Goal: Task Accomplishment & Management: Use online tool/utility

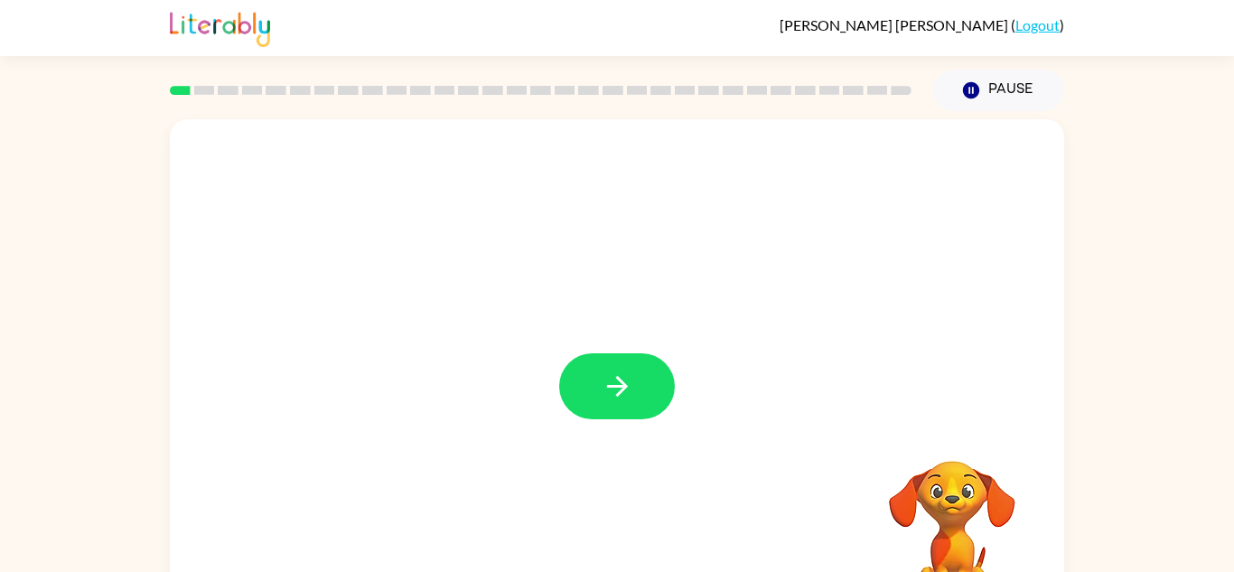
click at [595, 375] on button "button" at bounding box center [617, 386] width 116 height 66
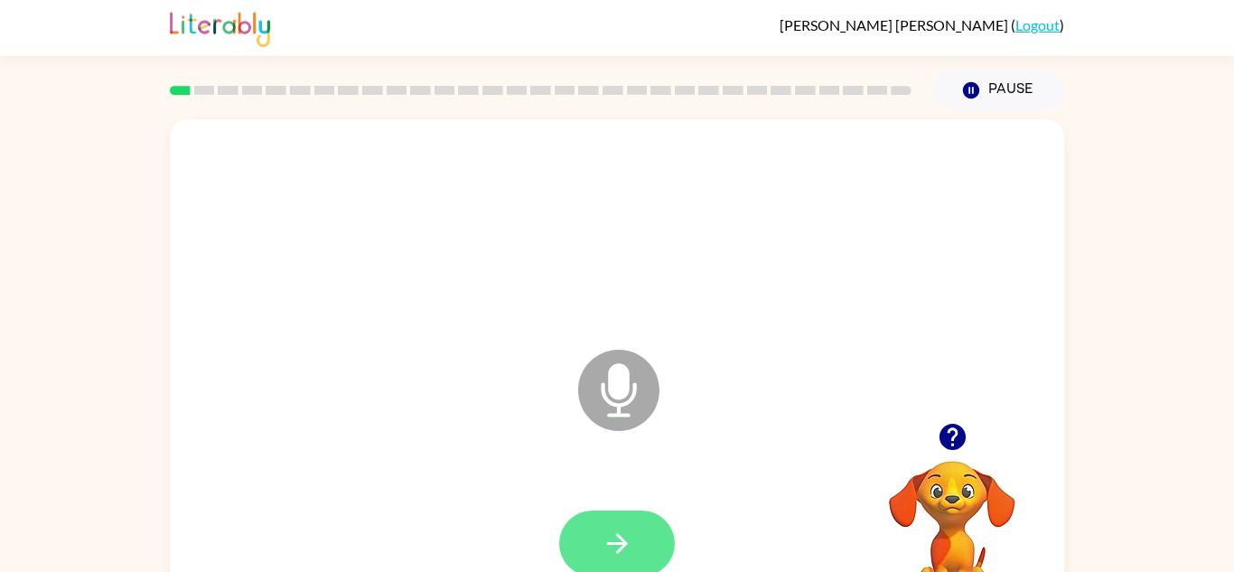
click at [610, 537] on icon "button" at bounding box center [618, 544] width 32 height 32
click at [612, 538] on icon "button" at bounding box center [618, 544] width 32 height 32
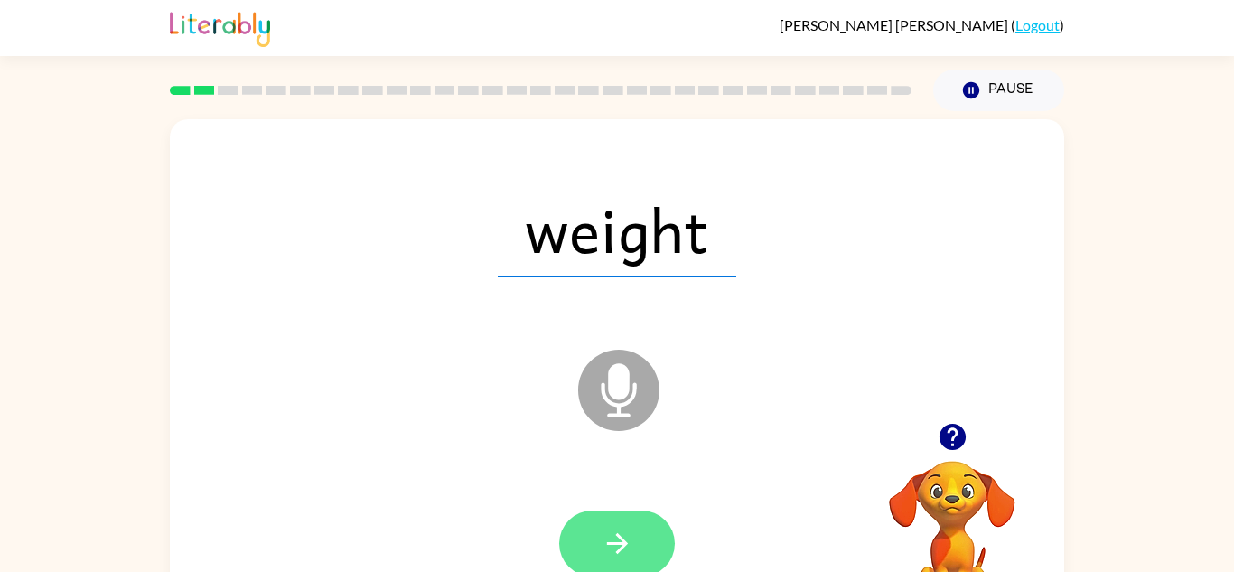
click at [617, 539] on icon "button" at bounding box center [618, 544] width 32 height 32
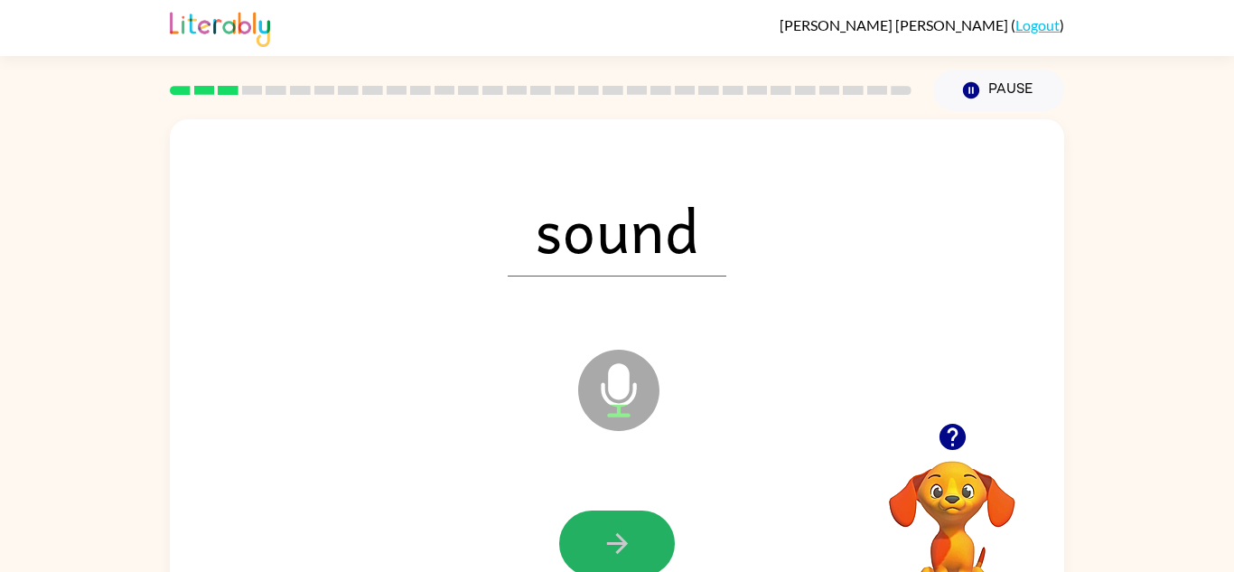
click at [617, 539] on icon "button" at bounding box center [618, 544] width 32 height 32
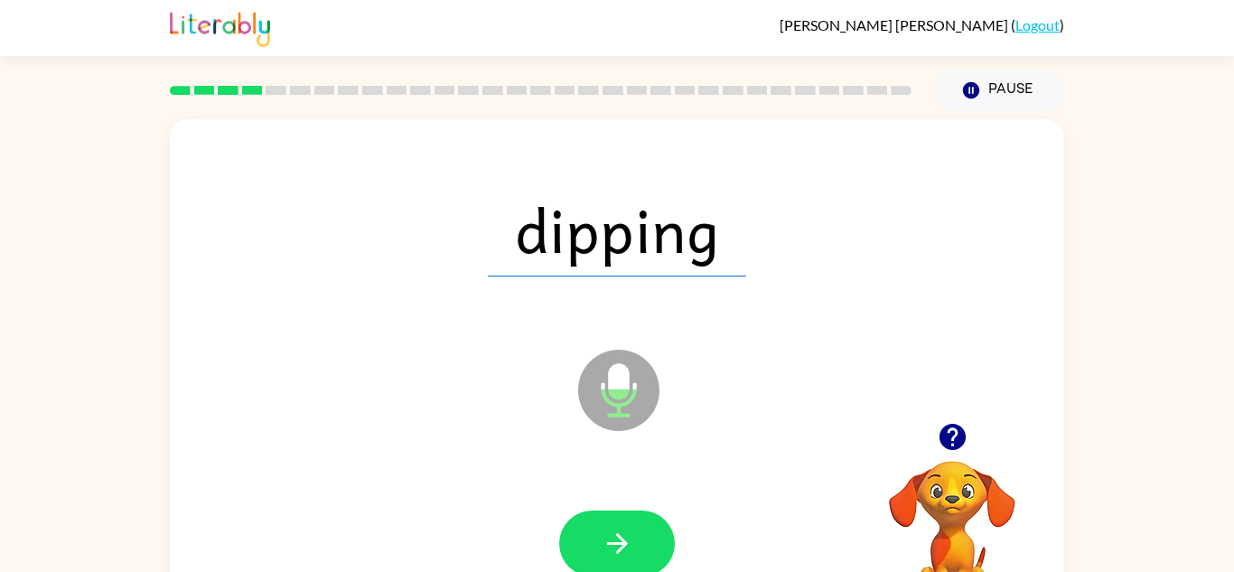
click at [617, 539] on icon "button" at bounding box center [618, 544] width 32 height 32
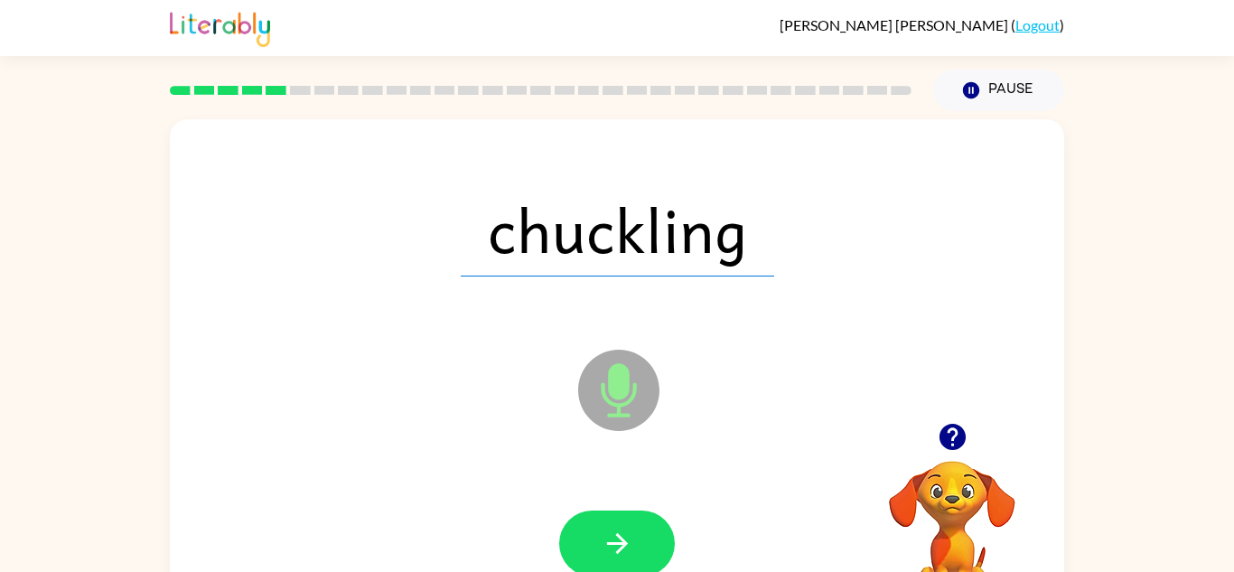
click at [617, 539] on icon "button" at bounding box center [618, 544] width 32 height 32
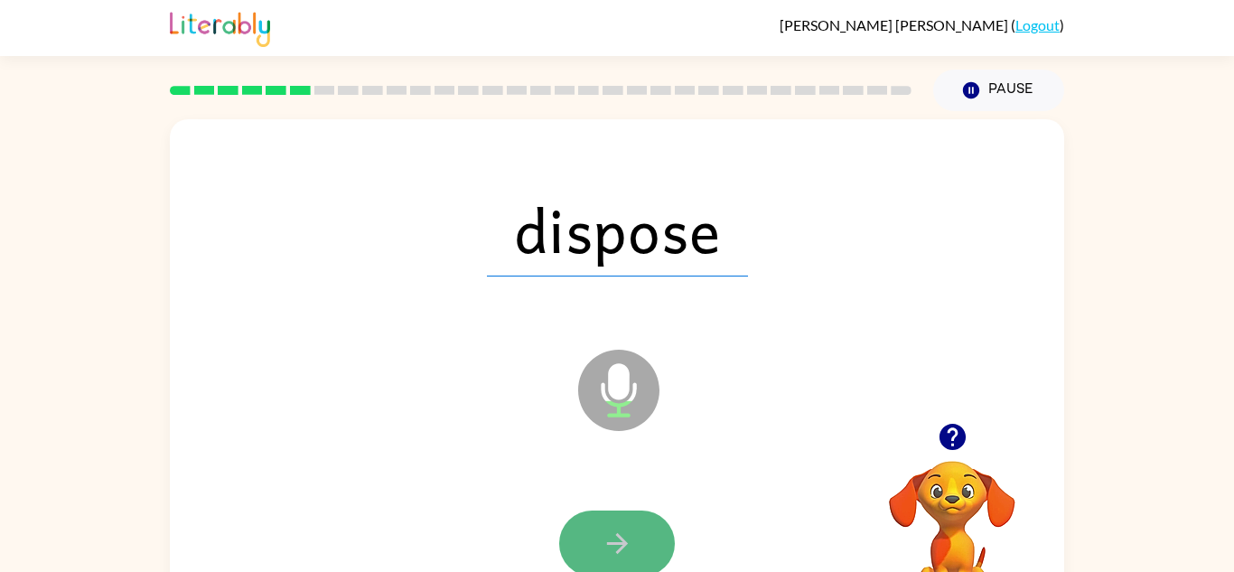
click at [614, 540] on icon "button" at bounding box center [618, 544] width 32 height 32
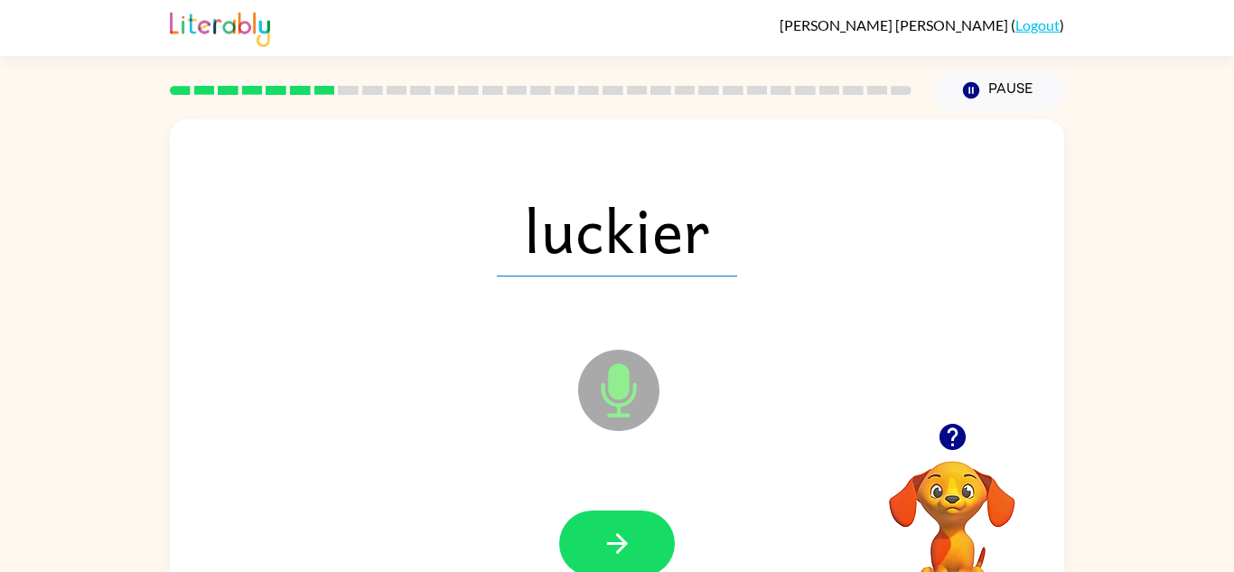
click at [614, 540] on icon "button" at bounding box center [618, 544] width 32 height 32
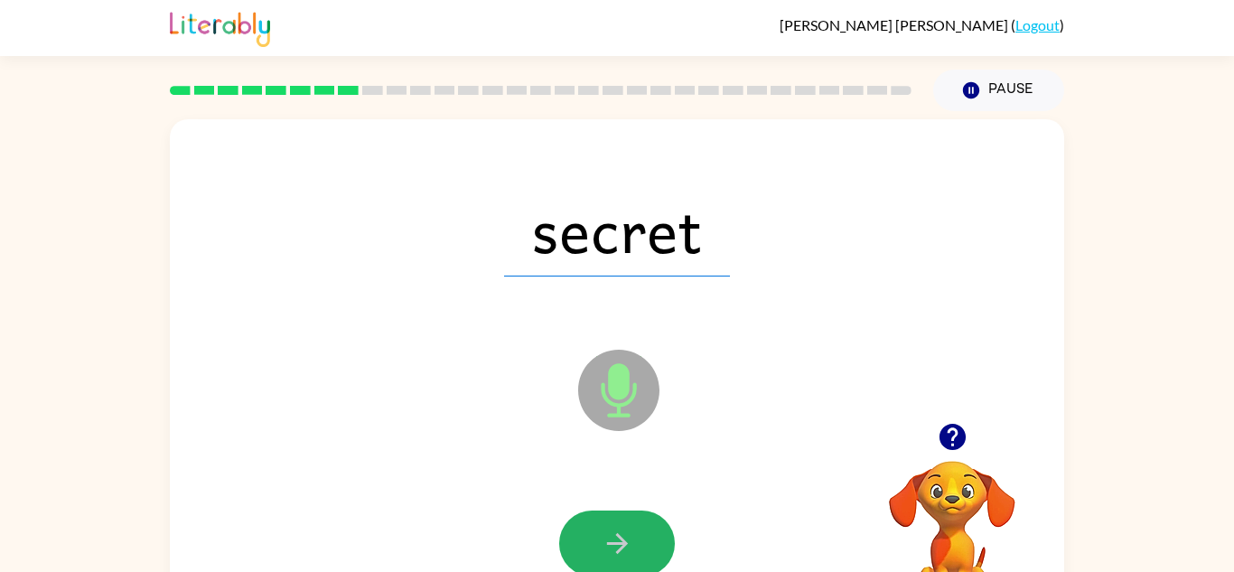
click at [614, 540] on icon "button" at bounding box center [618, 544] width 32 height 32
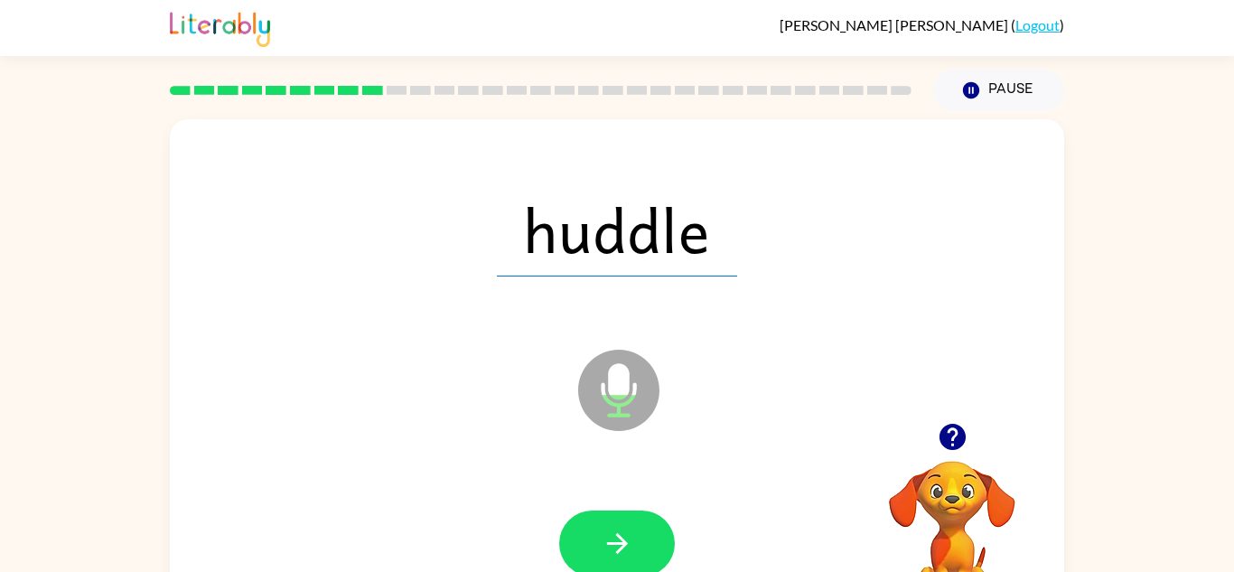
click at [614, 540] on icon "button" at bounding box center [618, 544] width 32 height 32
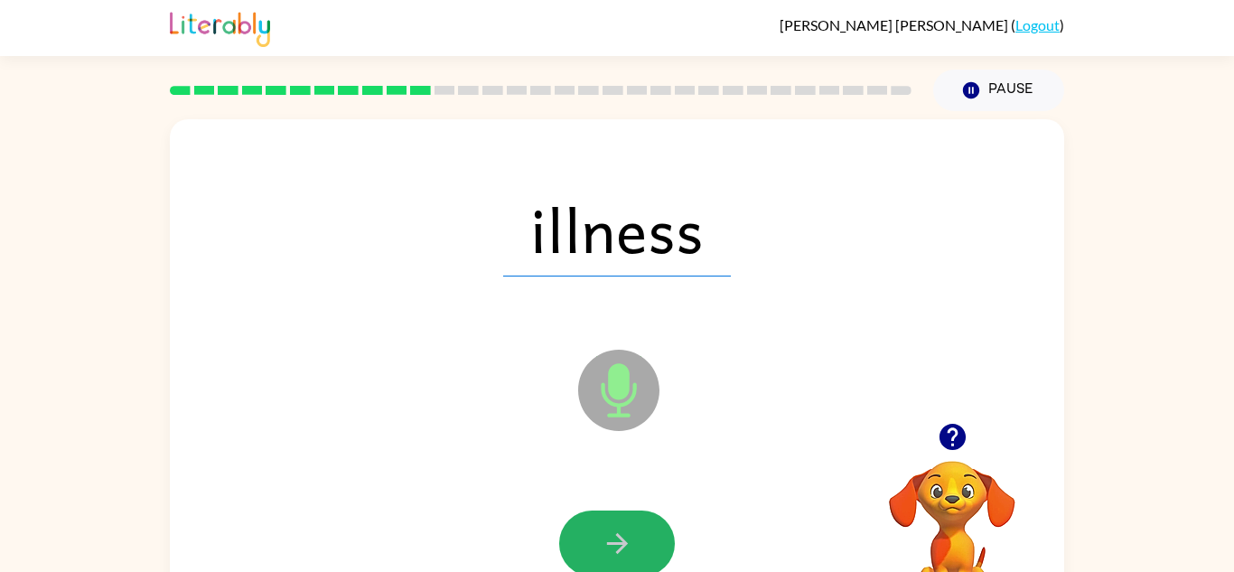
click at [614, 540] on icon "button" at bounding box center [618, 544] width 32 height 32
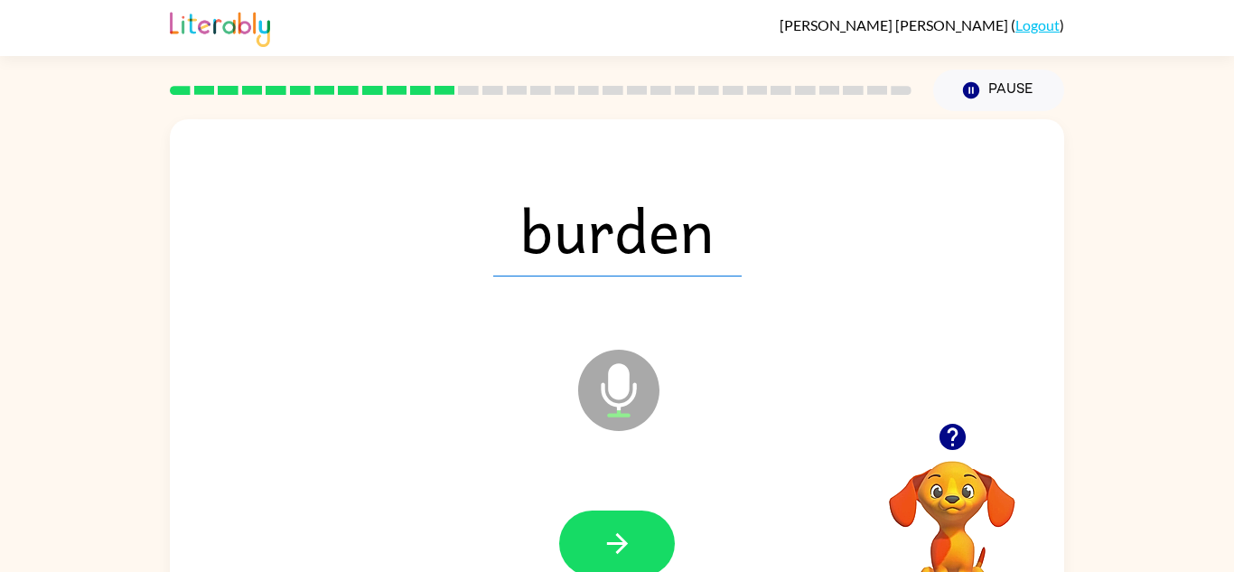
click at [614, 540] on icon "button" at bounding box center [618, 544] width 32 height 32
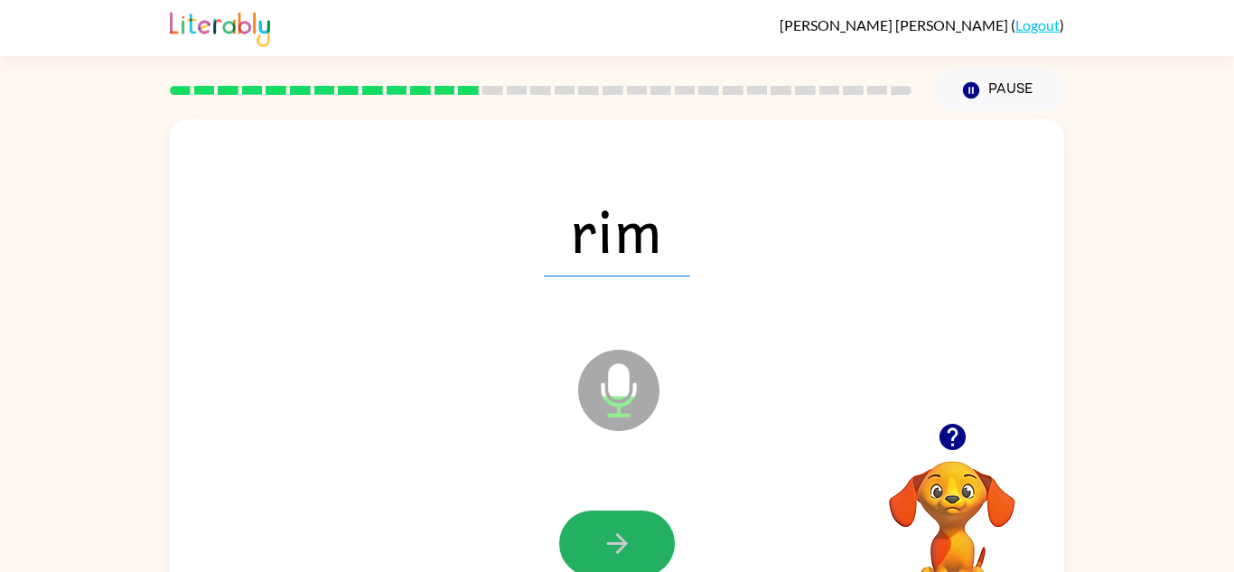
click at [614, 540] on icon "button" at bounding box center [618, 544] width 32 height 32
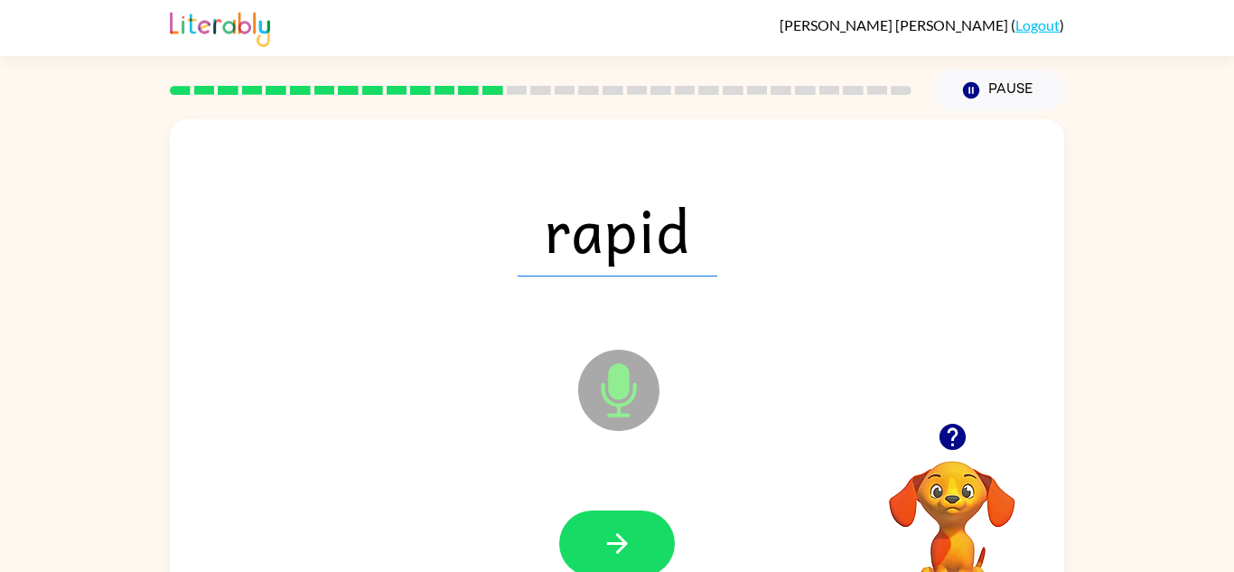
click at [614, 540] on icon "button" at bounding box center [618, 544] width 32 height 32
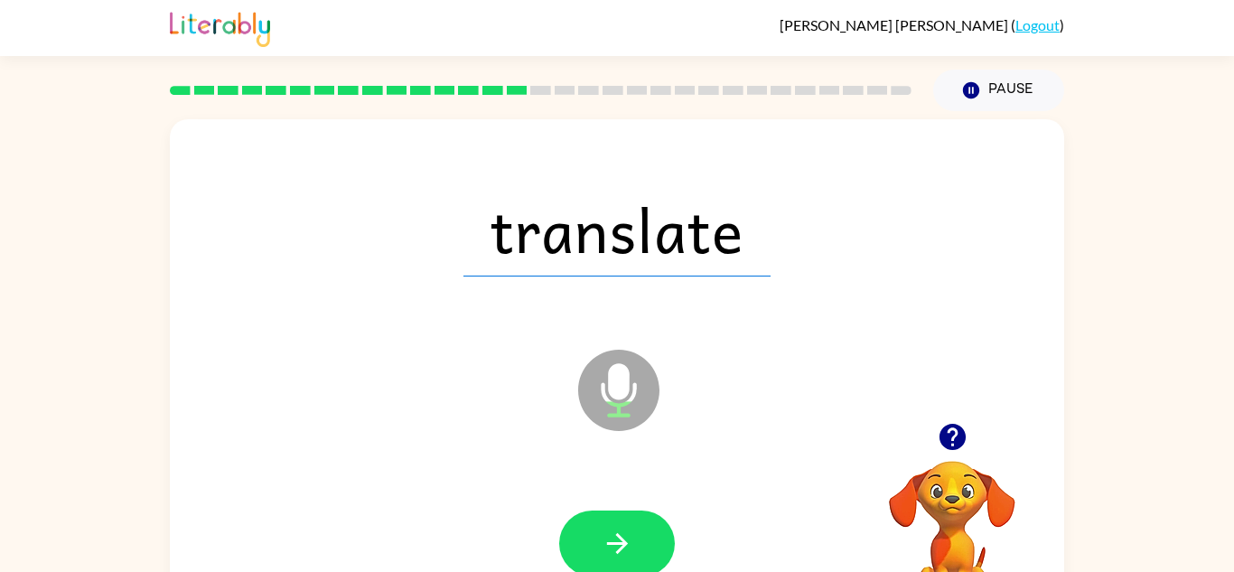
click at [614, 540] on icon "button" at bounding box center [618, 544] width 32 height 32
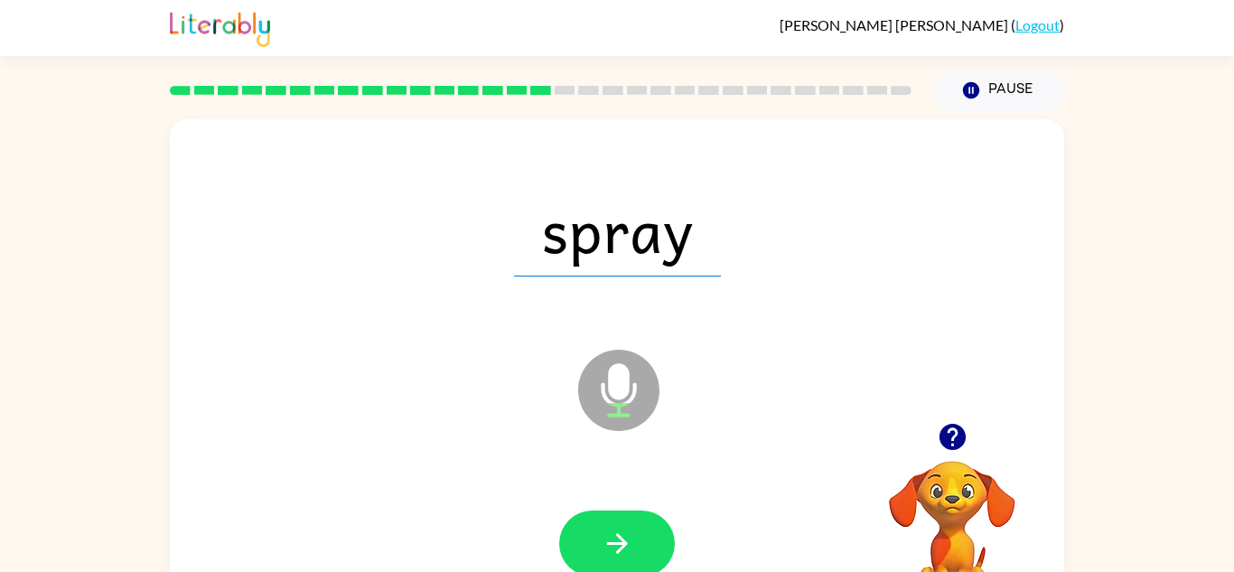
click at [614, 540] on icon "button" at bounding box center [618, 544] width 32 height 32
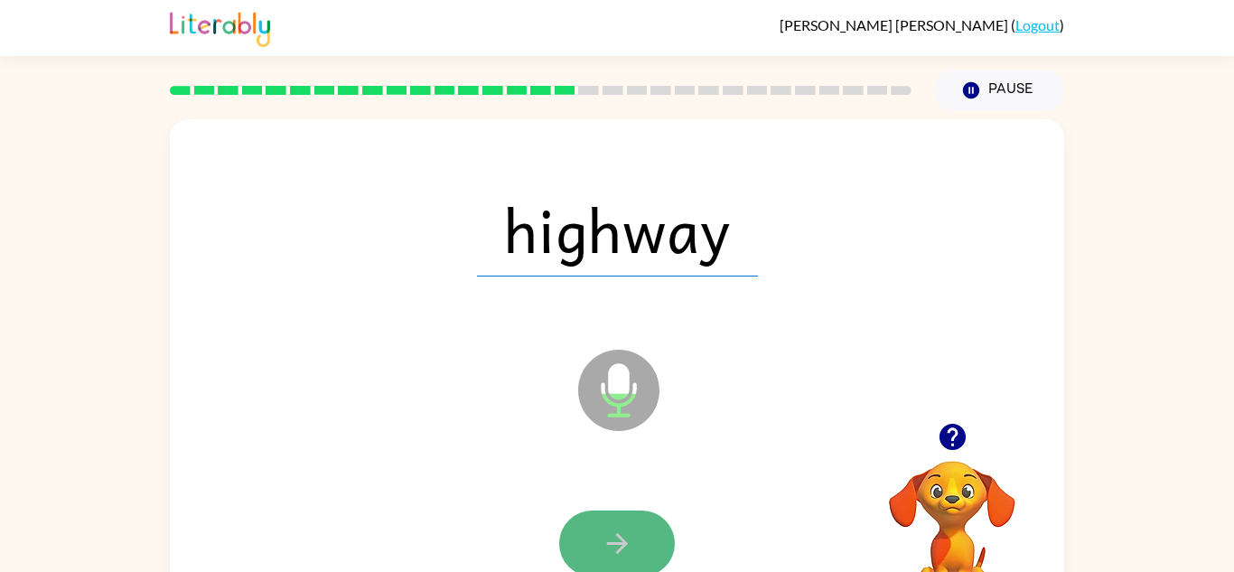
click at [617, 543] on icon "button" at bounding box center [616, 543] width 21 height 21
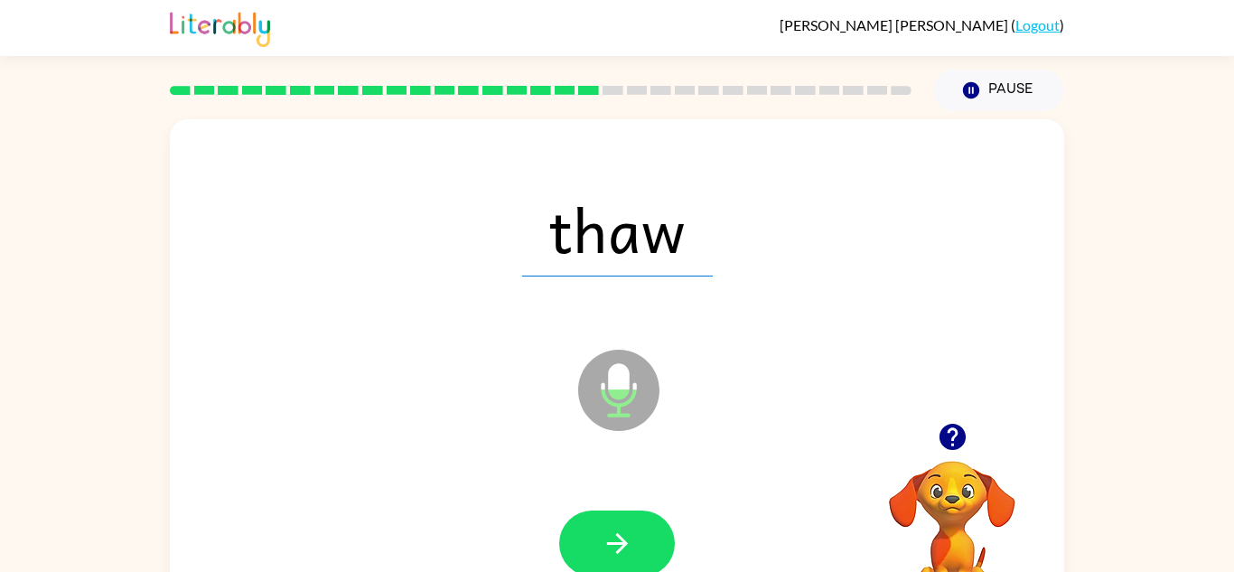
click at [617, 543] on icon "button" at bounding box center [616, 543] width 21 height 21
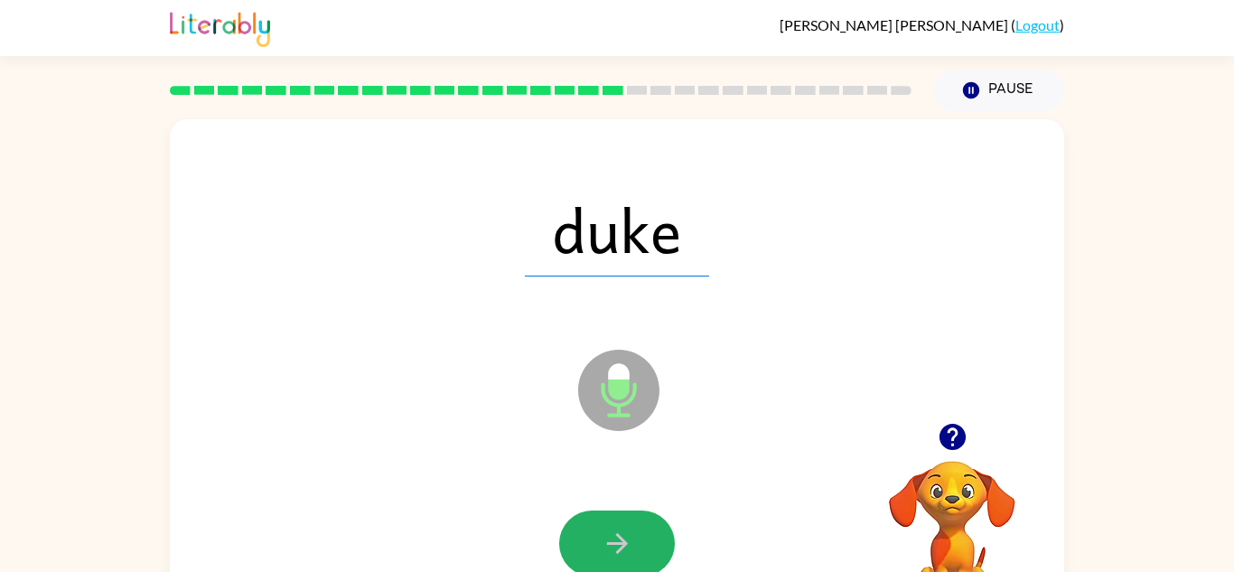
click at [617, 543] on icon "button" at bounding box center [616, 543] width 21 height 21
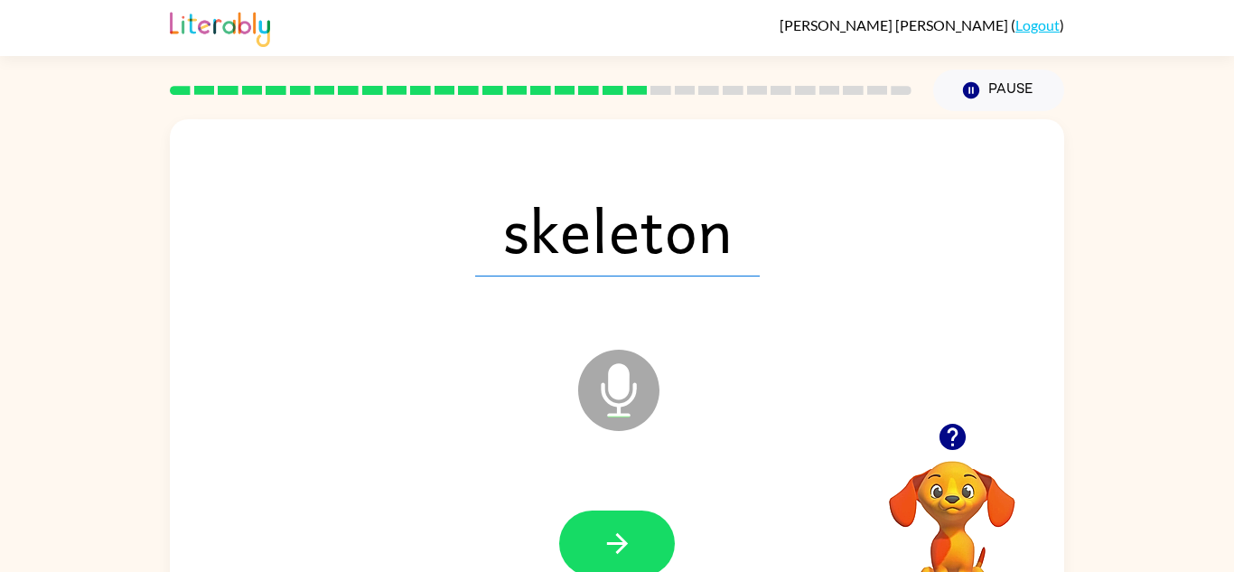
click at [617, 543] on icon "button" at bounding box center [616, 543] width 21 height 21
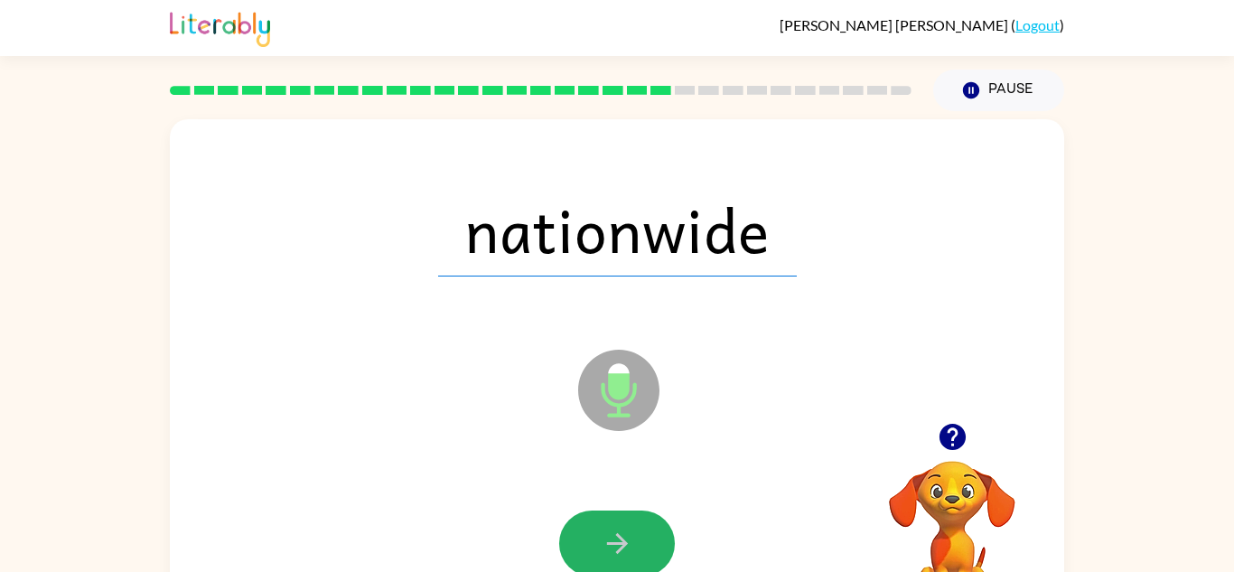
click at [617, 543] on icon "button" at bounding box center [616, 543] width 21 height 21
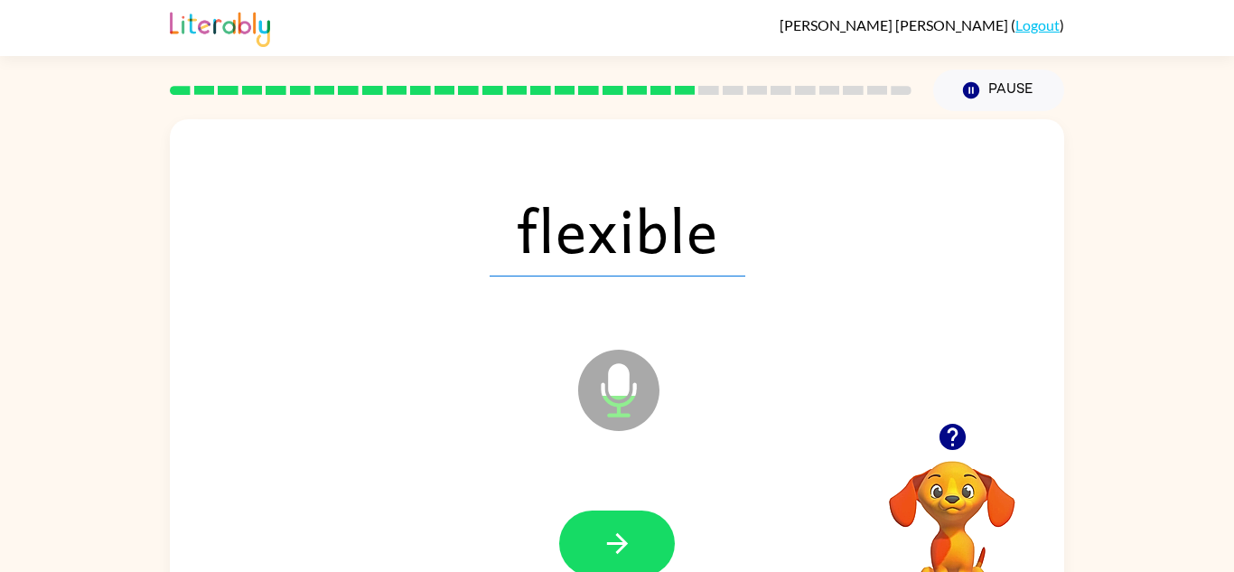
click at [617, 543] on icon "button" at bounding box center [616, 543] width 21 height 21
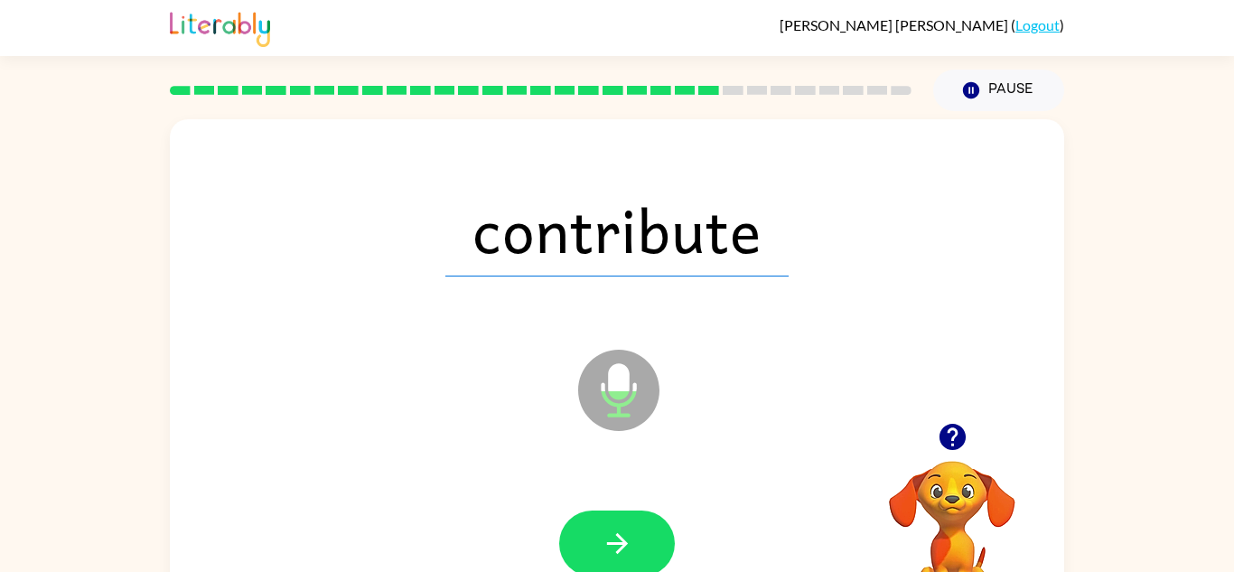
click at [617, 543] on icon "button" at bounding box center [616, 543] width 21 height 21
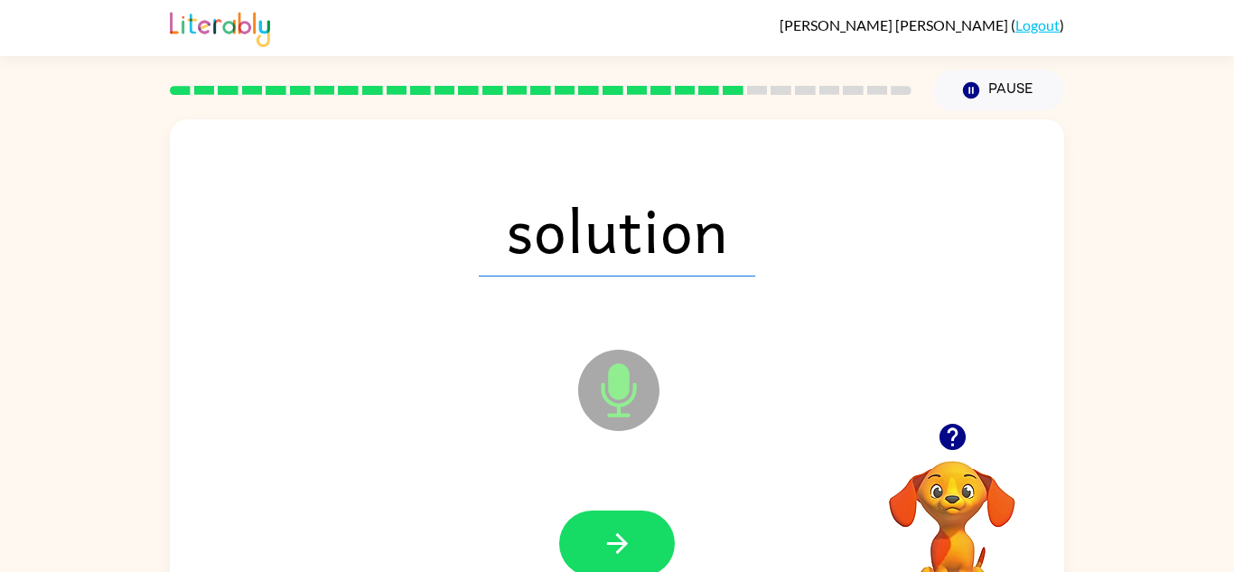
click at [617, 543] on icon "button" at bounding box center [616, 543] width 21 height 21
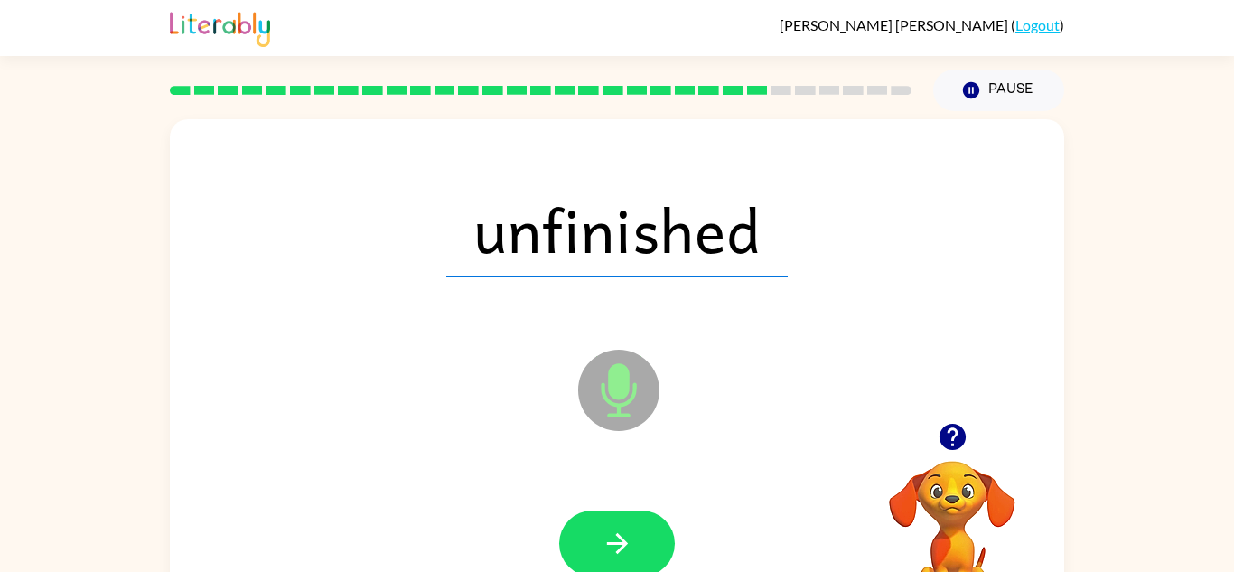
click at [617, 543] on icon "button" at bounding box center [616, 543] width 21 height 21
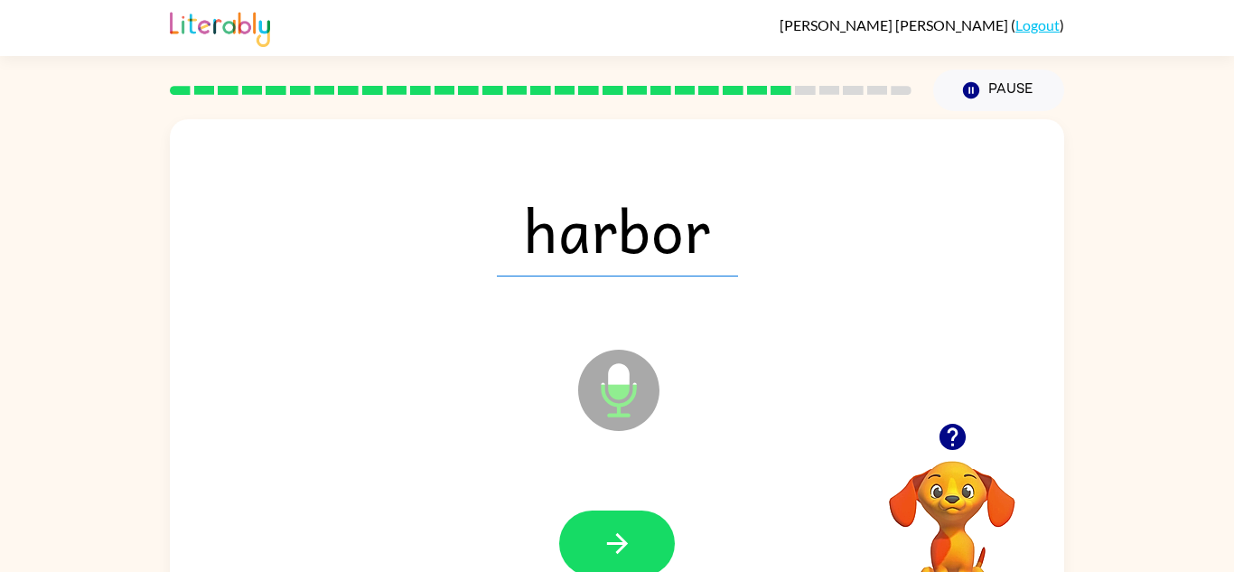
click at [617, 543] on icon "button" at bounding box center [616, 543] width 21 height 21
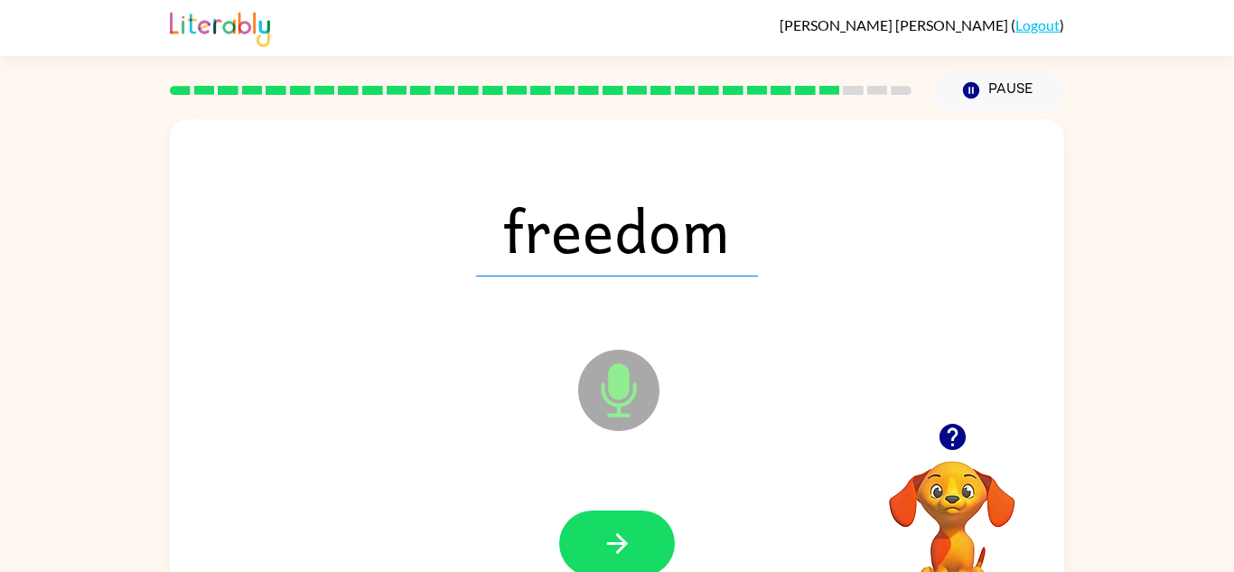
click at [617, 543] on icon "button" at bounding box center [616, 543] width 21 height 21
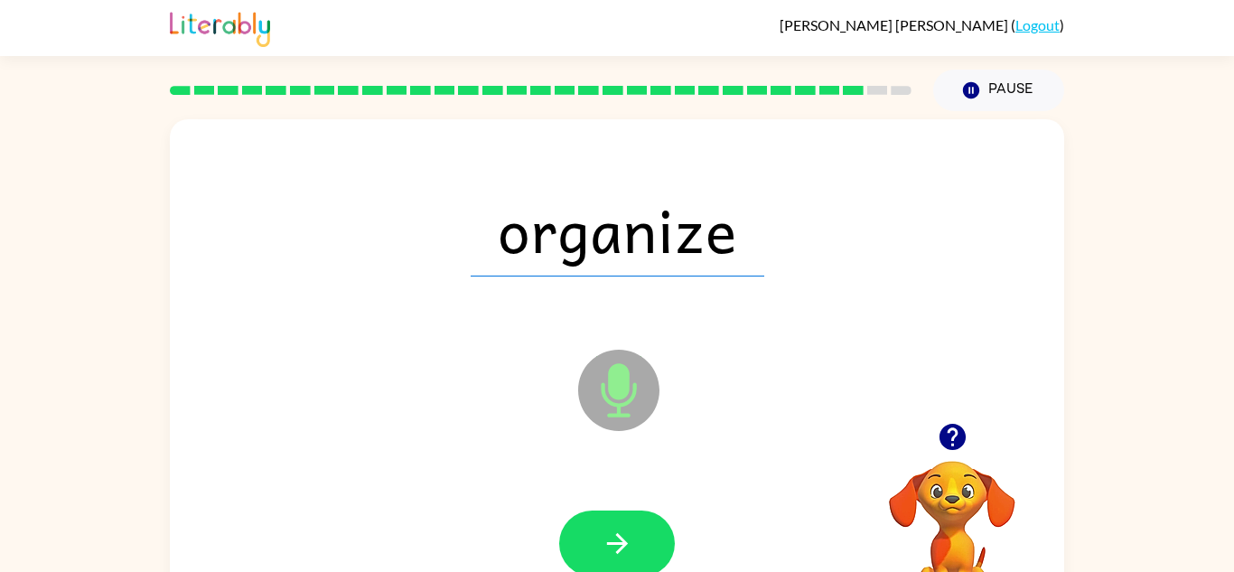
click at [617, 543] on icon "button" at bounding box center [616, 543] width 21 height 21
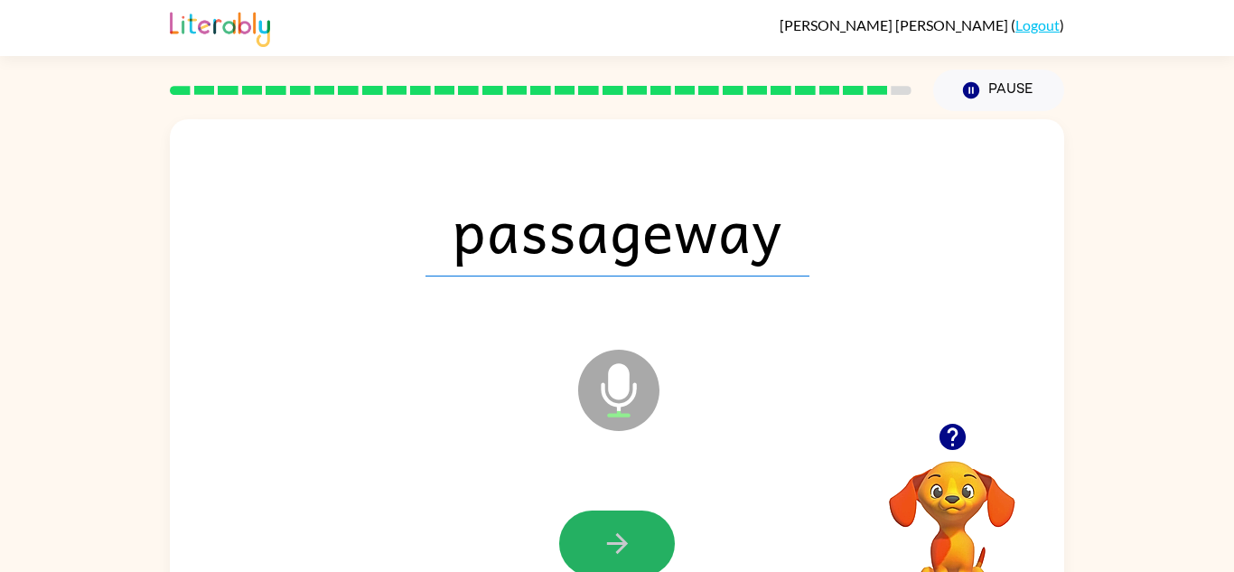
click at [617, 543] on icon "button" at bounding box center [616, 543] width 21 height 21
